Goal: Task Accomplishment & Management: Manage account settings

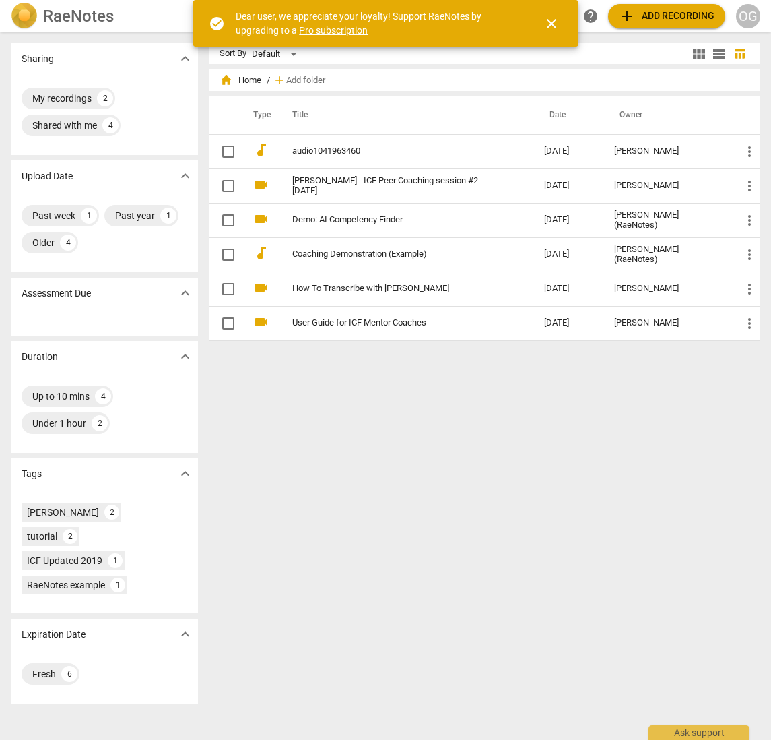
click at [745, 18] on div "OG" at bounding box center [748, 16] width 24 height 24
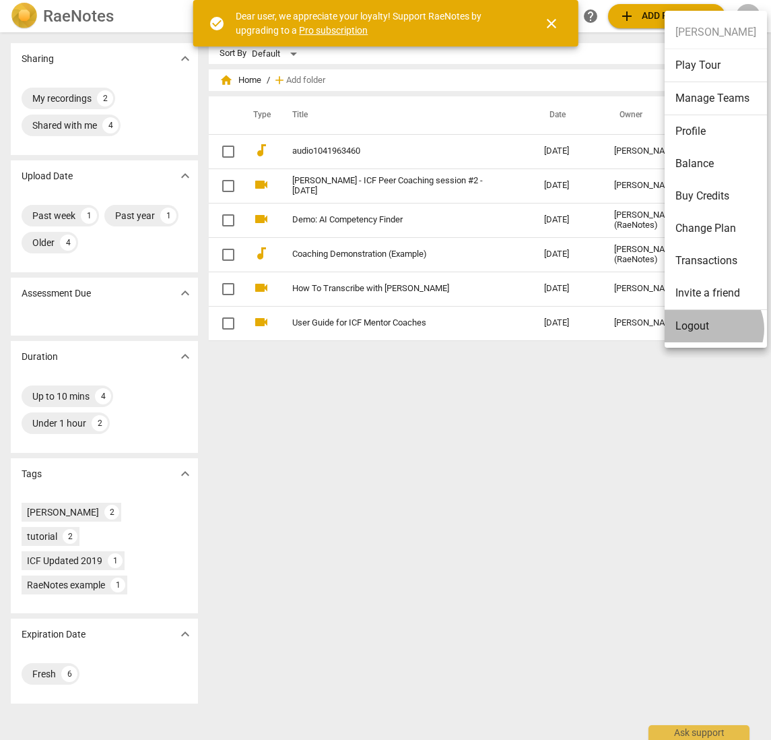
click at [711, 329] on li "Logout" at bounding box center [716, 326] width 102 height 32
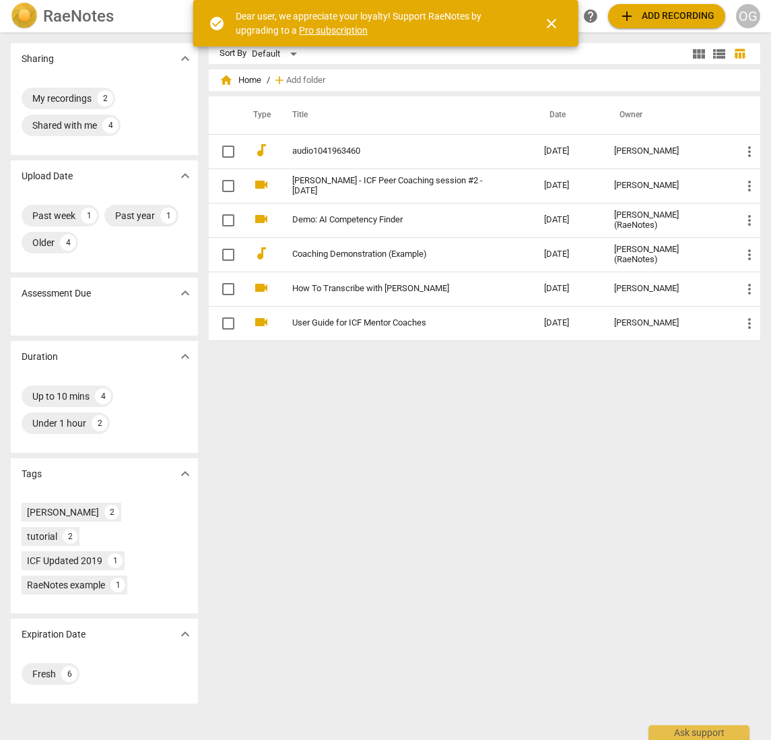
click at [740, 11] on div "OG" at bounding box center [748, 16] width 24 height 24
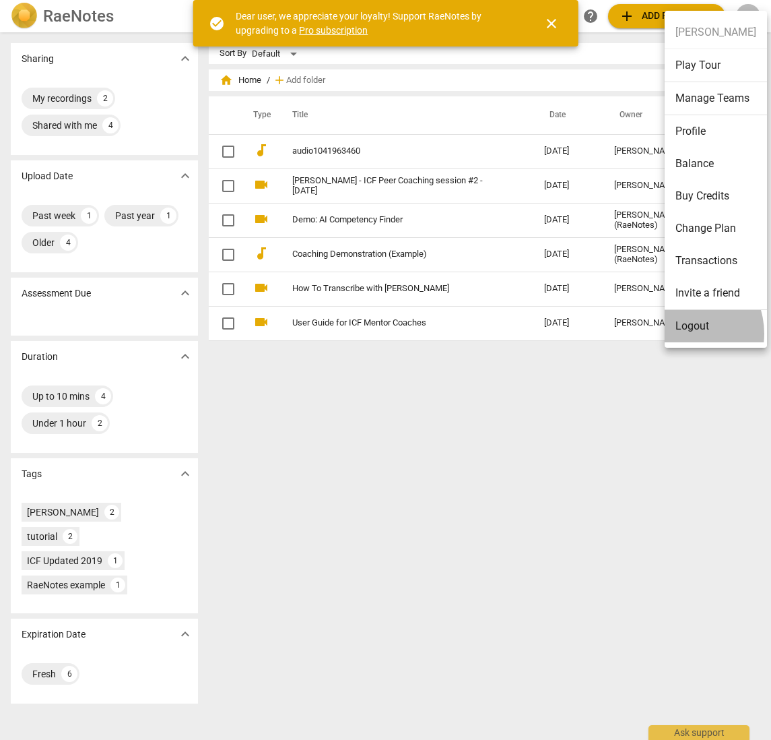
click at [680, 333] on li "Logout" at bounding box center [716, 326] width 102 height 32
